Goal: Transaction & Acquisition: Subscribe to service/newsletter

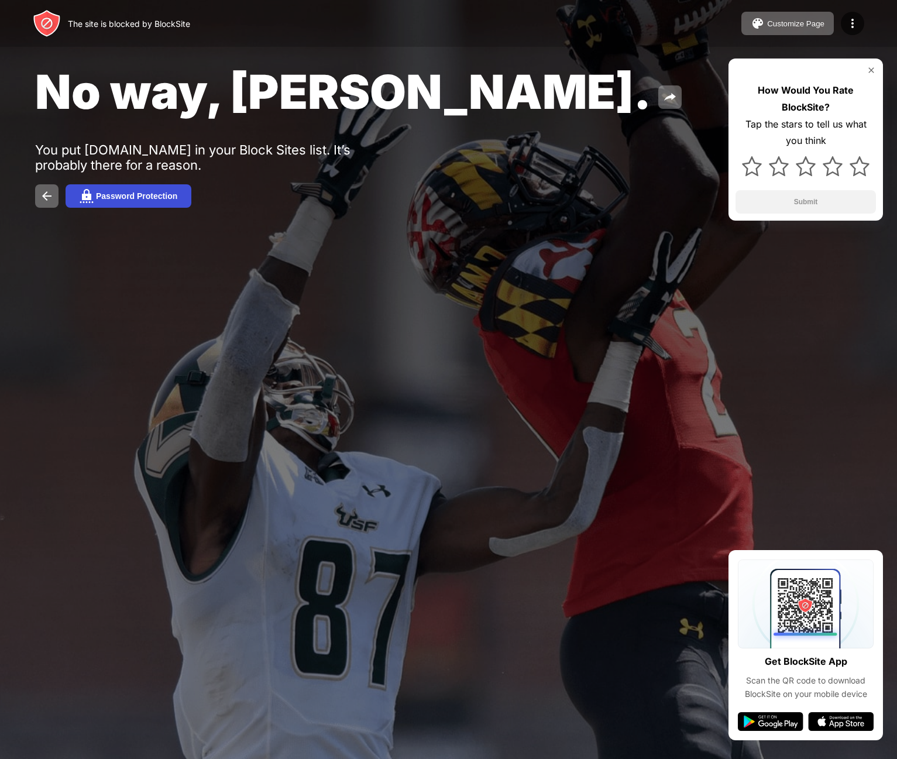
click at [119, 188] on button "Password Protection" at bounding box center [129, 195] width 126 height 23
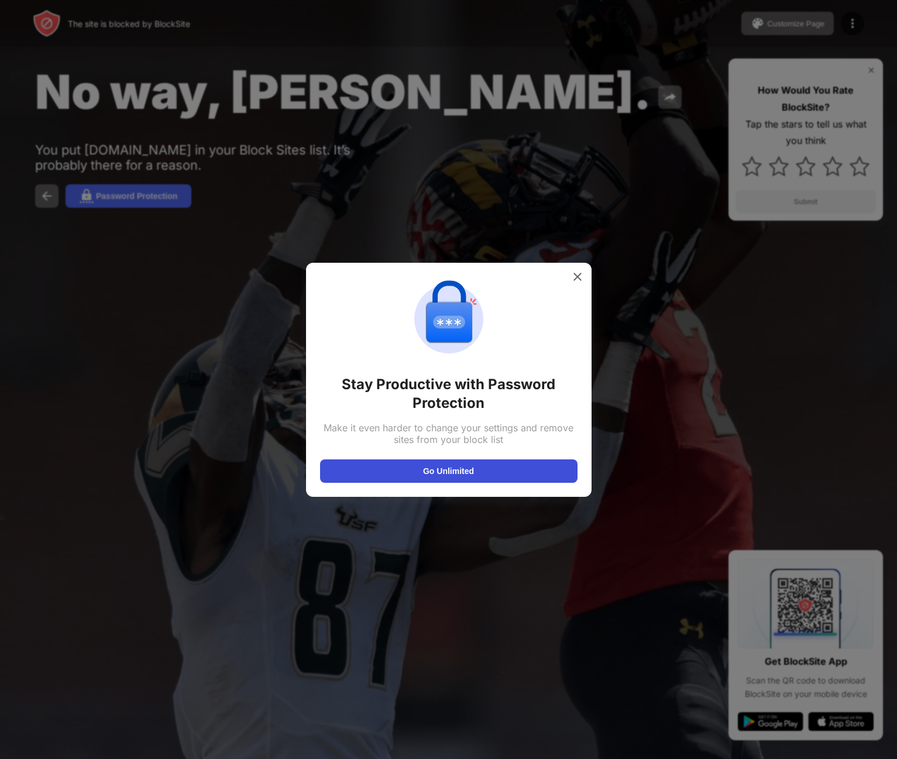
click at [439, 472] on button "Go Unlimited" at bounding box center [448, 470] width 257 height 23
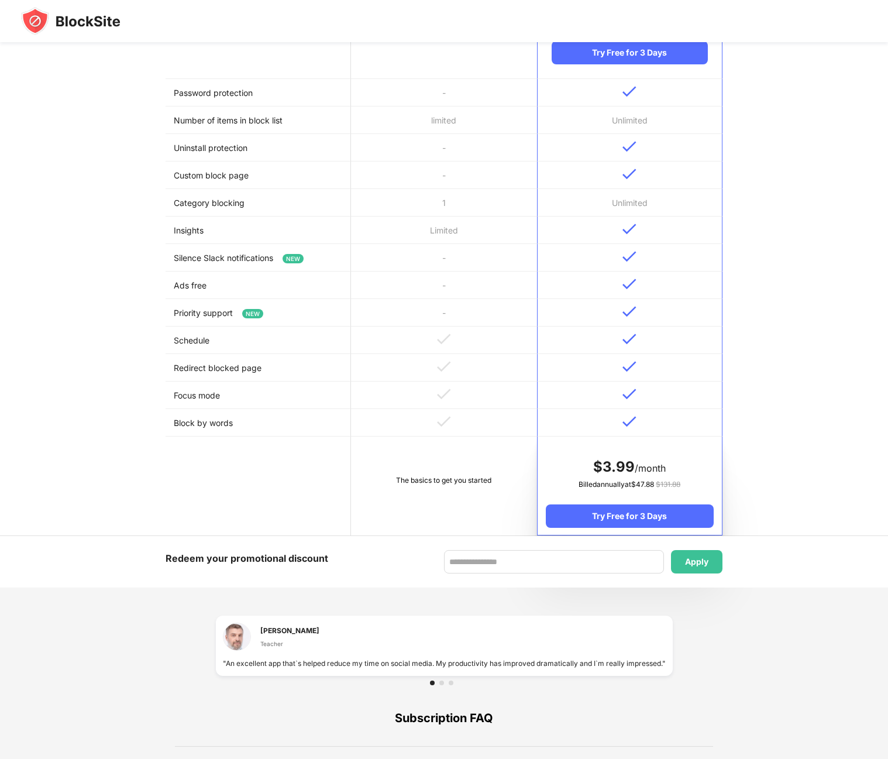
scroll to position [293, 0]
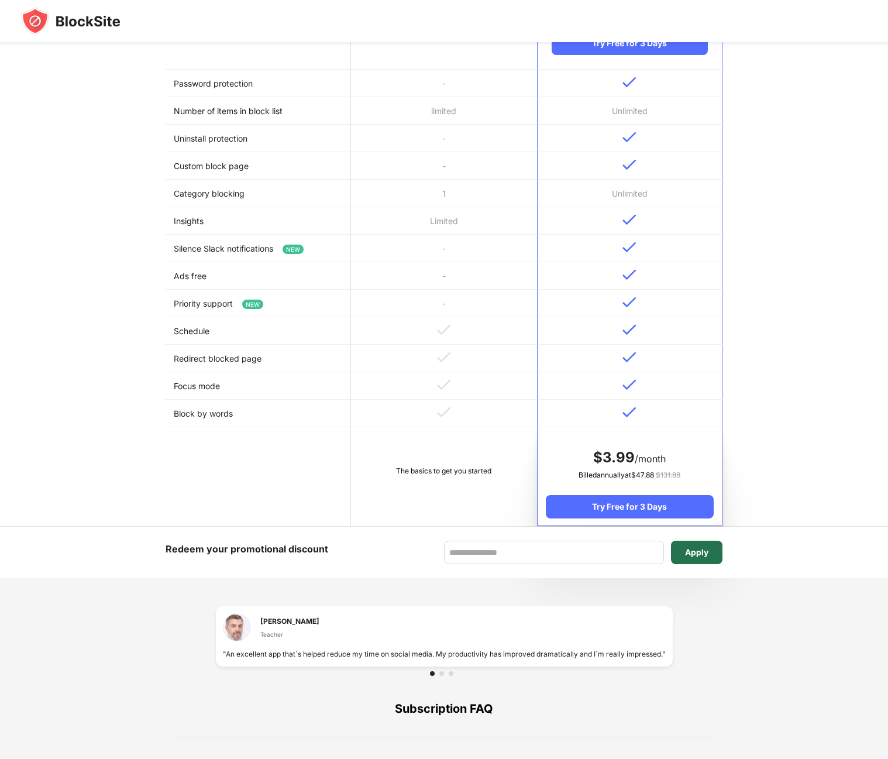
click at [696, 556] on div "Apply" at bounding box center [696, 552] width 23 height 9
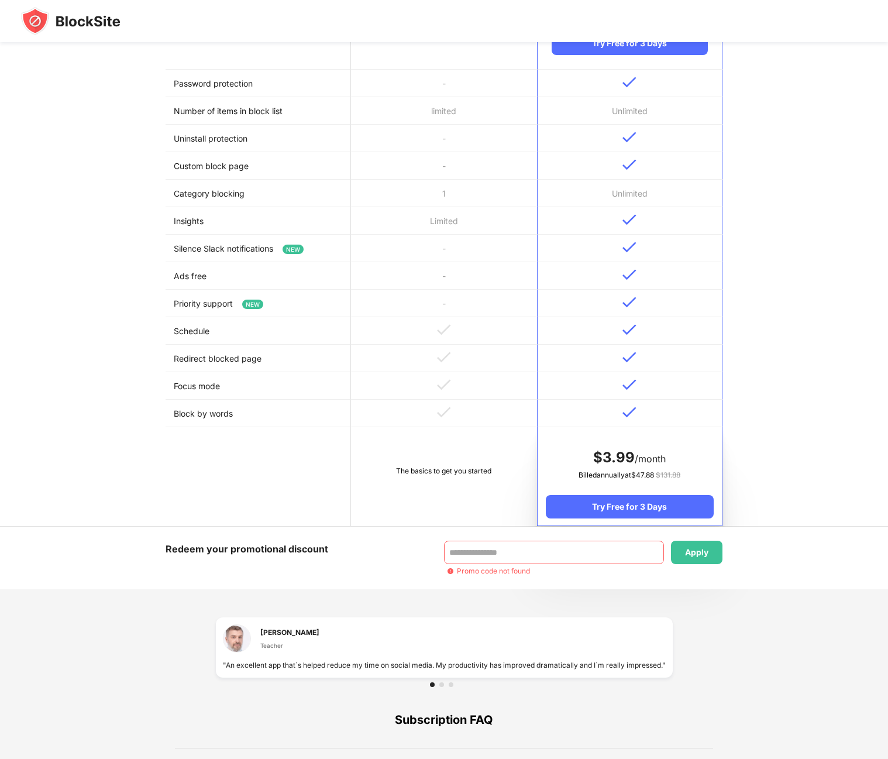
click at [473, 565] on div "Apply Promo code not found" at bounding box center [583, 558] width 278 height 35
